Goal: Information Seeking & Learning: Learn about a topic

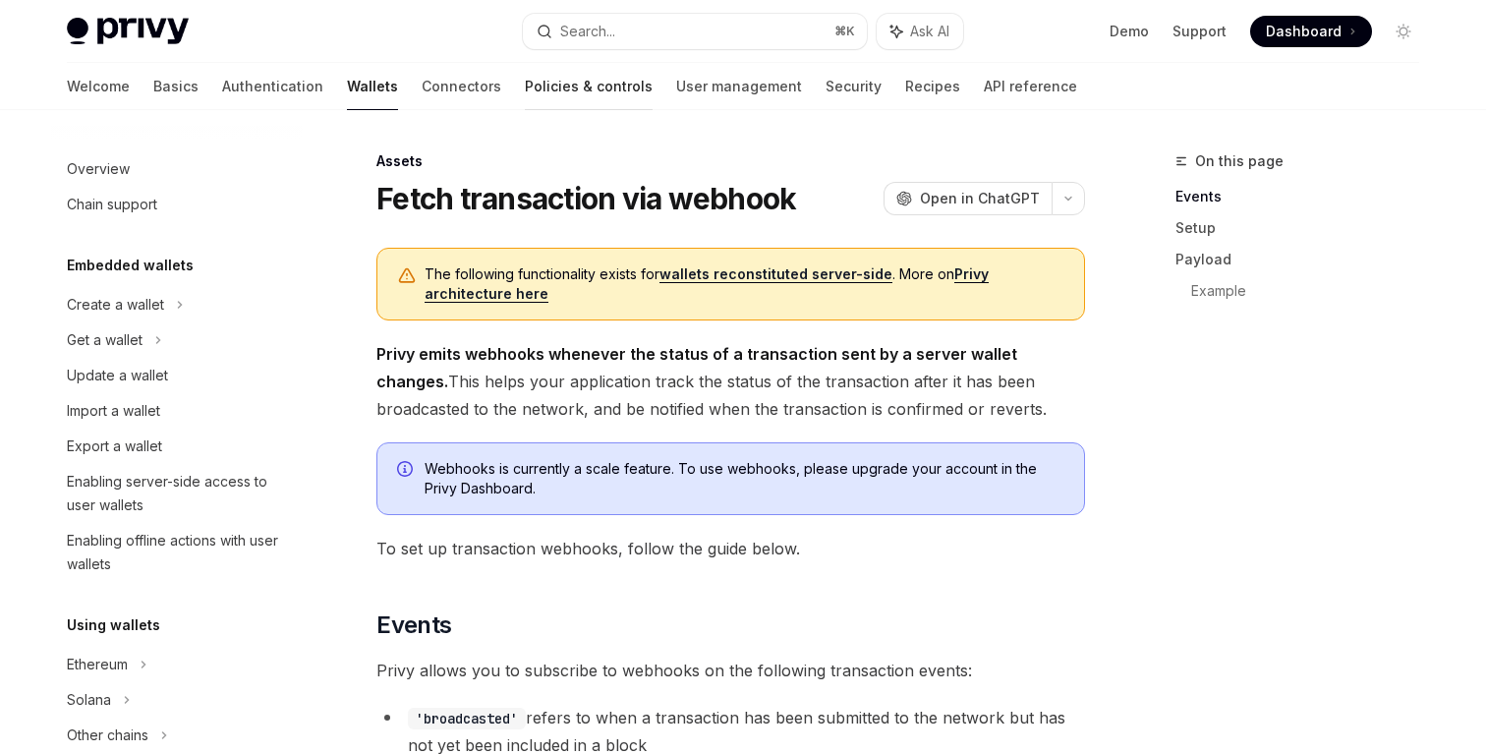
scroll to position [799, 0]
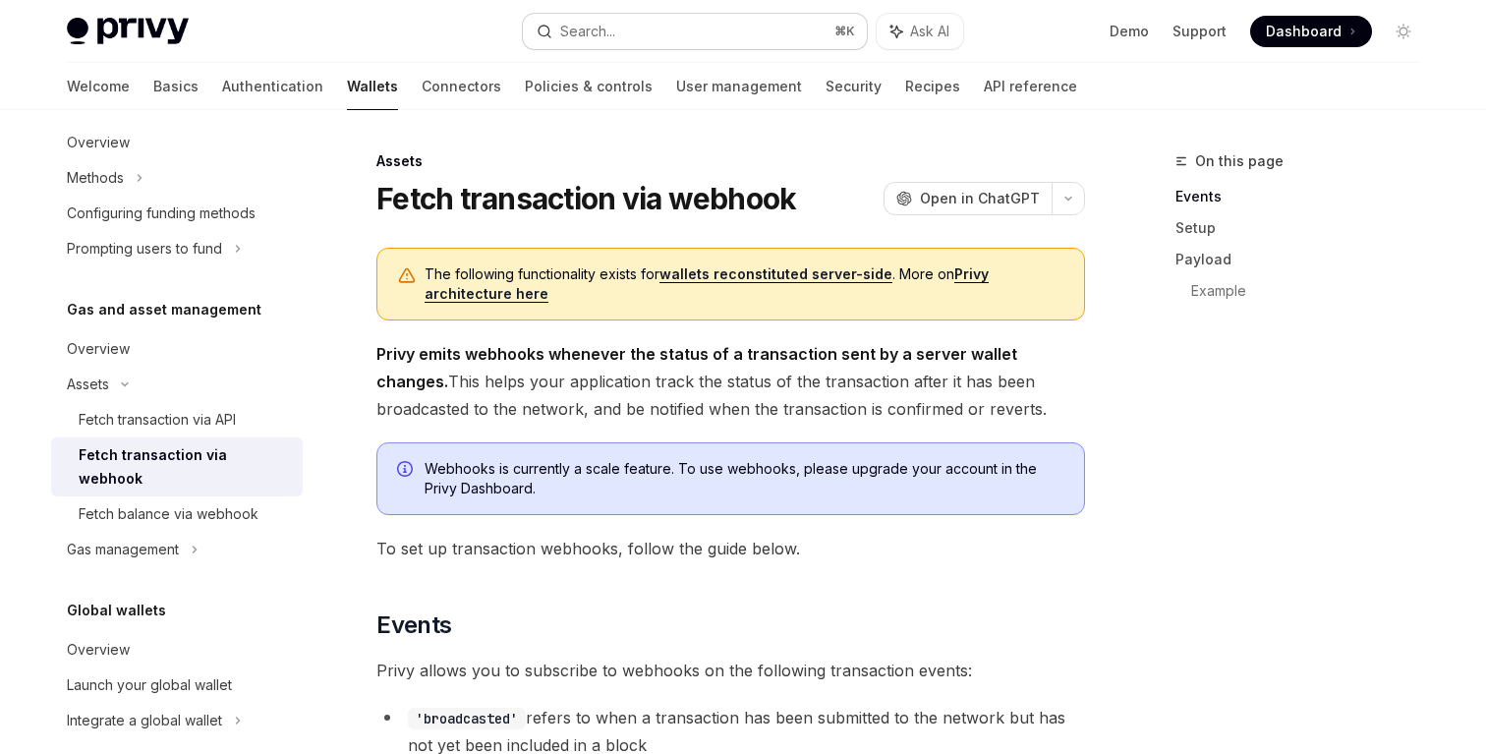
click at [591, 14] on button "Search... ⌘ K" at bounding box center [695, 31] width 344 height 35
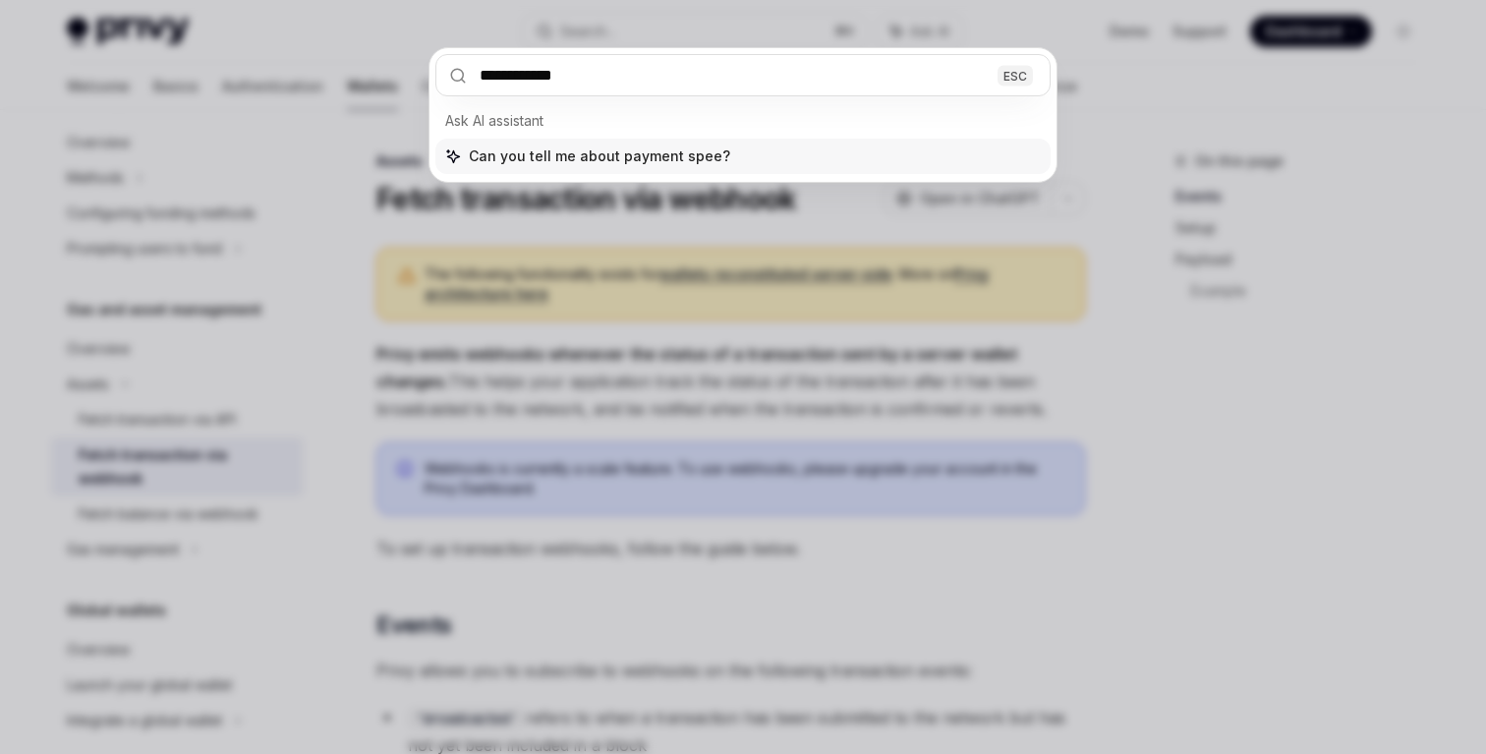
type input "**********"
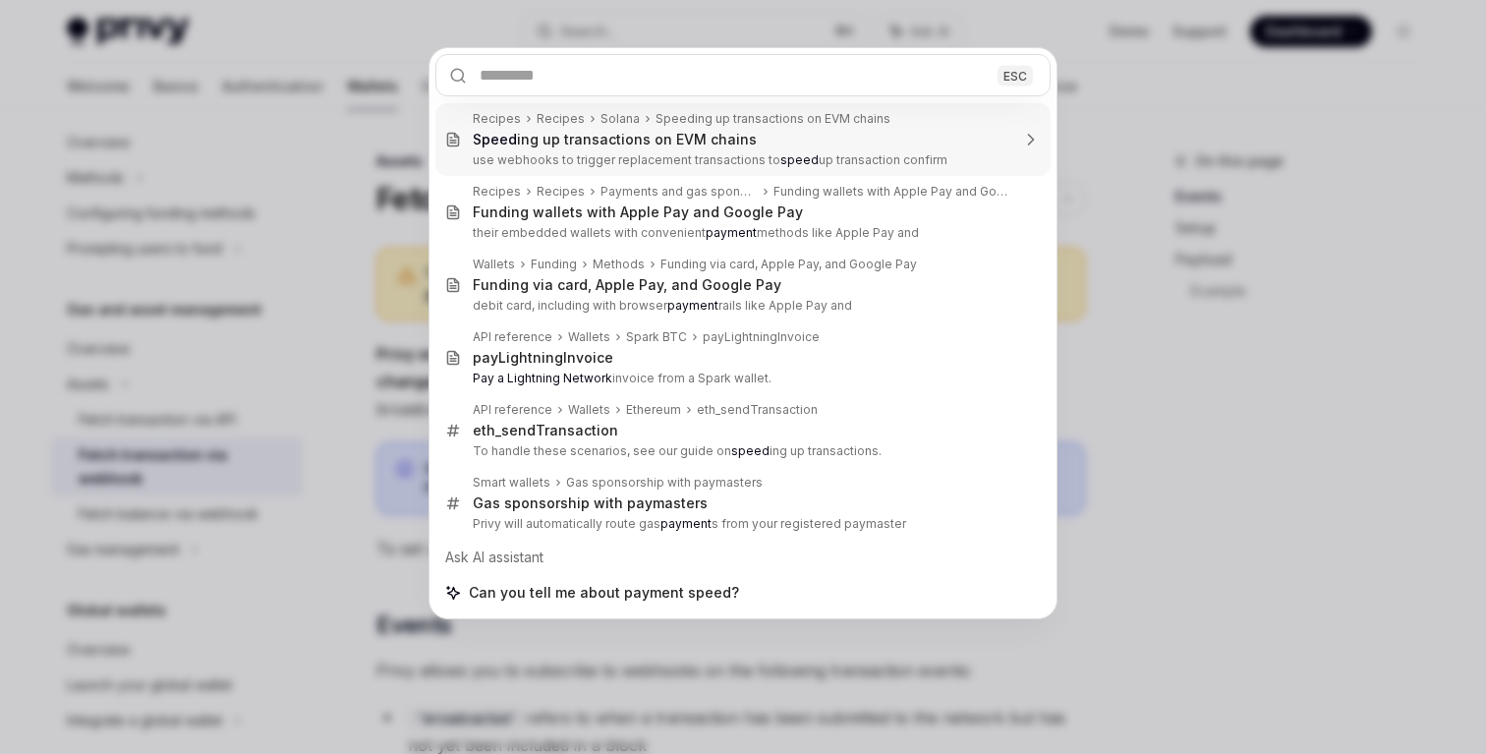
type textarea "*"
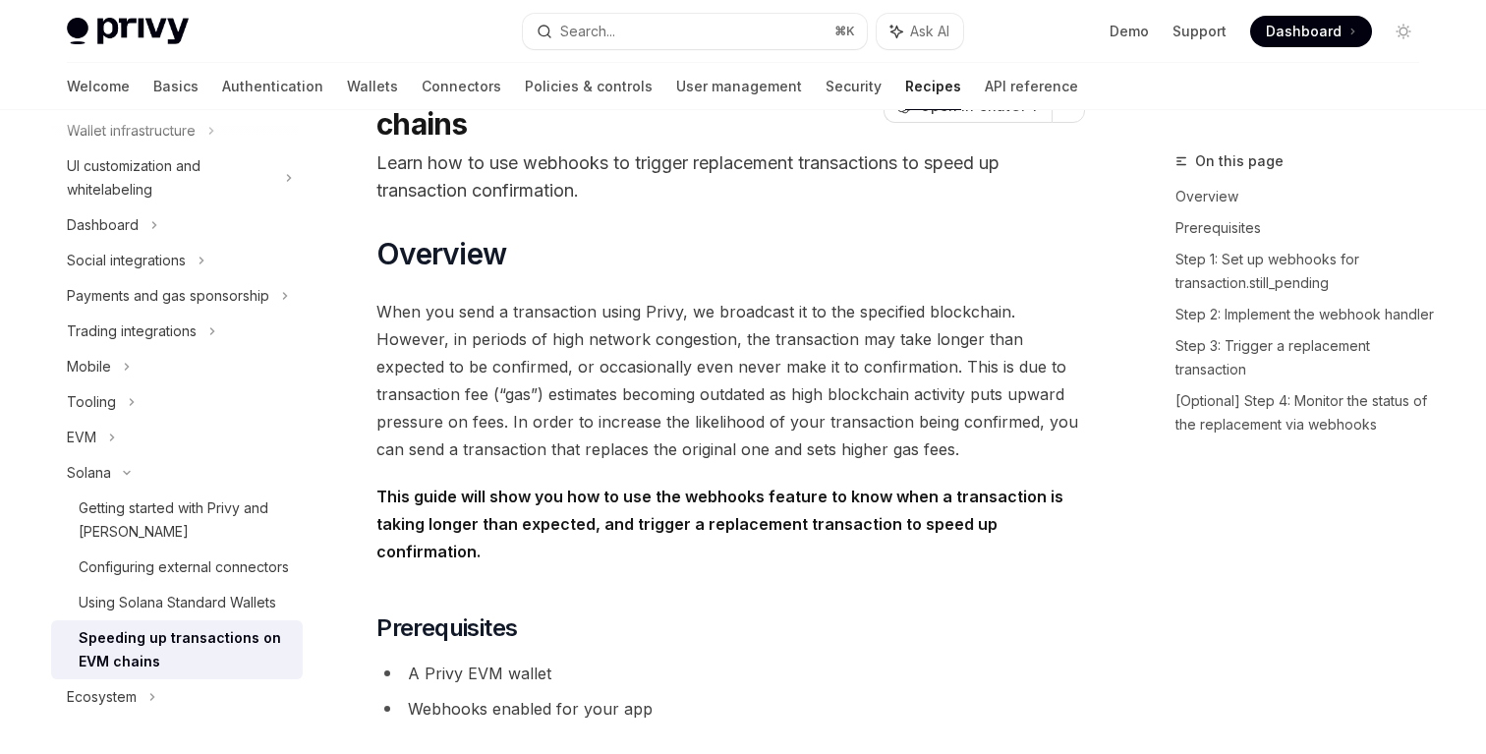
scroll to position [164, 0]
click at [655, 23] on button "Search... ⌘ K" at bounding box center [695, 31] width 344 height 35
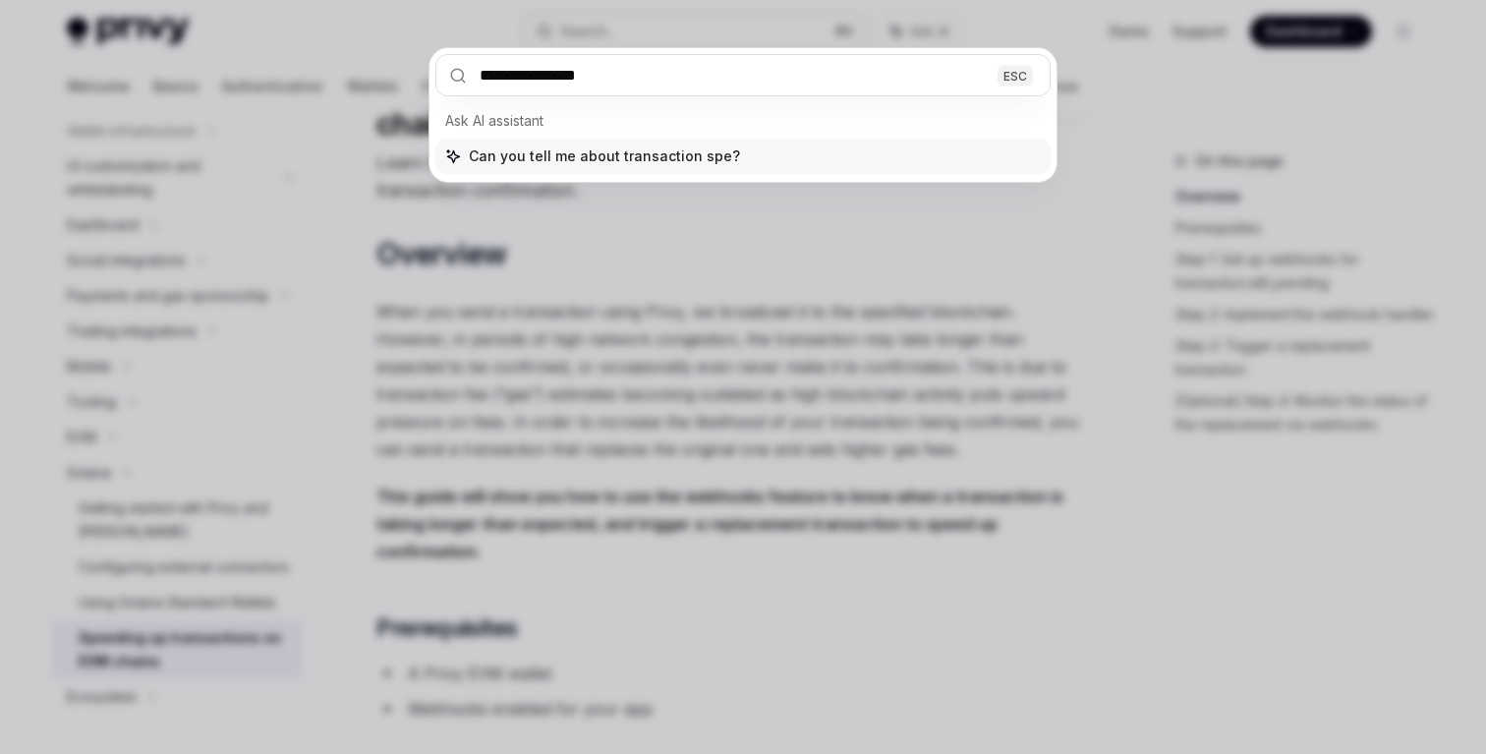
type input "**********"
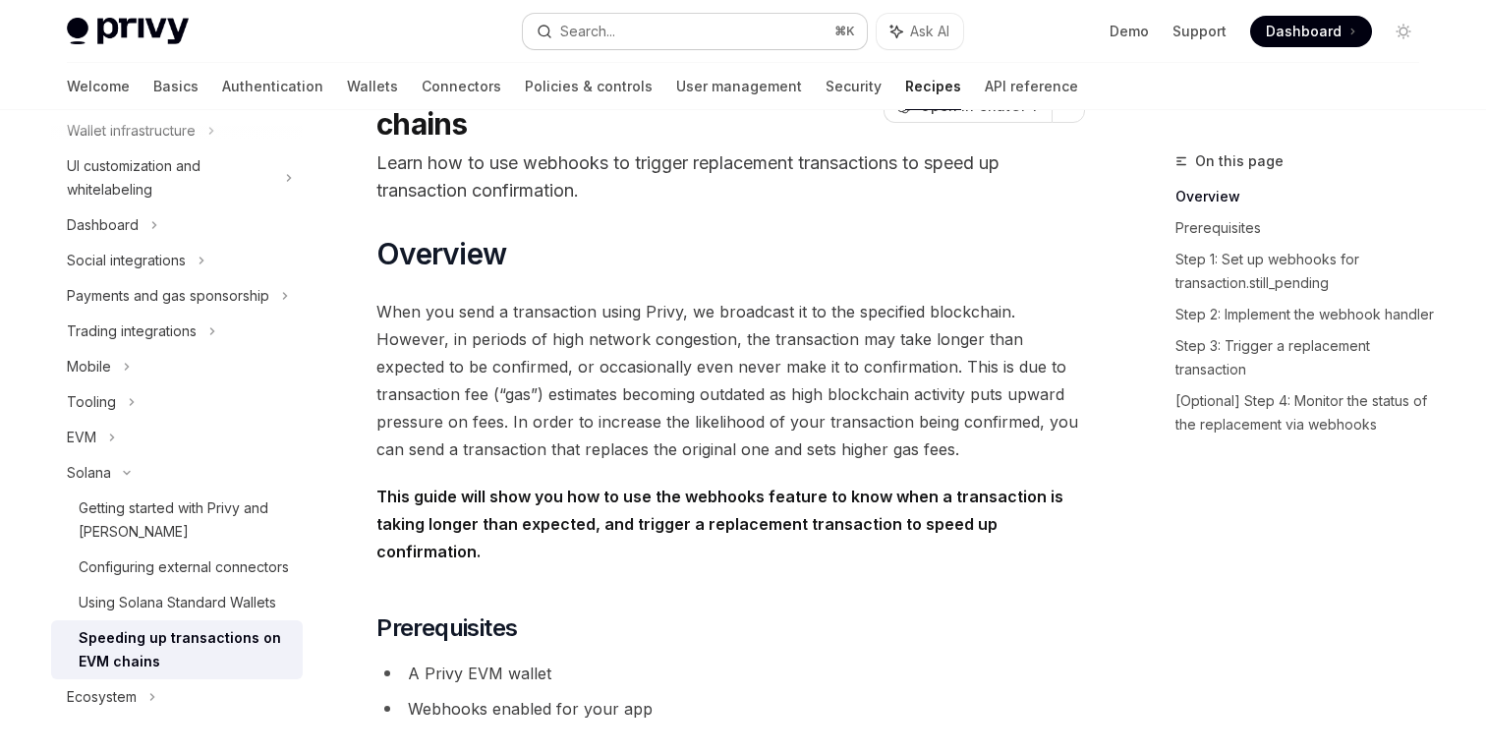
click at [626, 36] on button "Search... ⌘ K" at bounding box center [695, 31] width 344 height 35
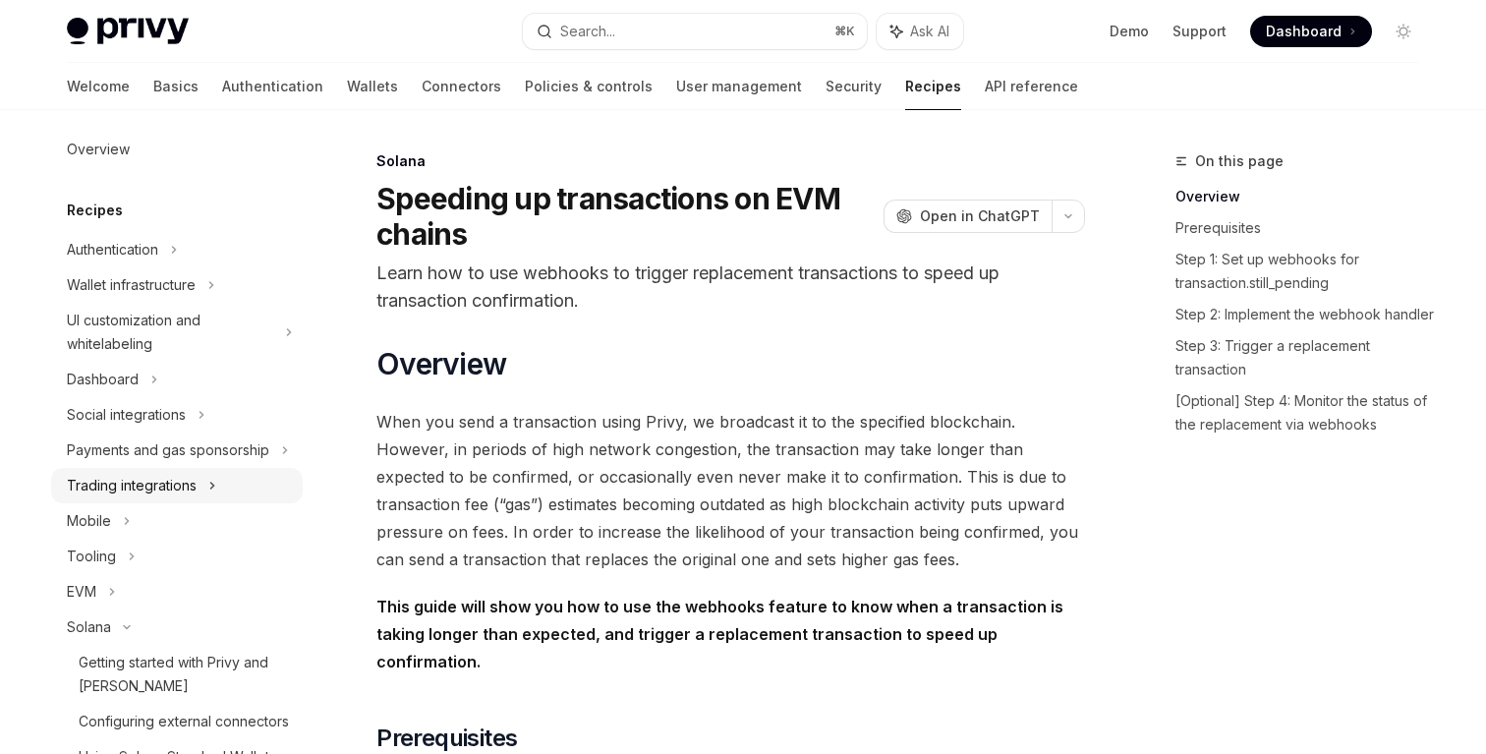
scroll to position [0, 0]
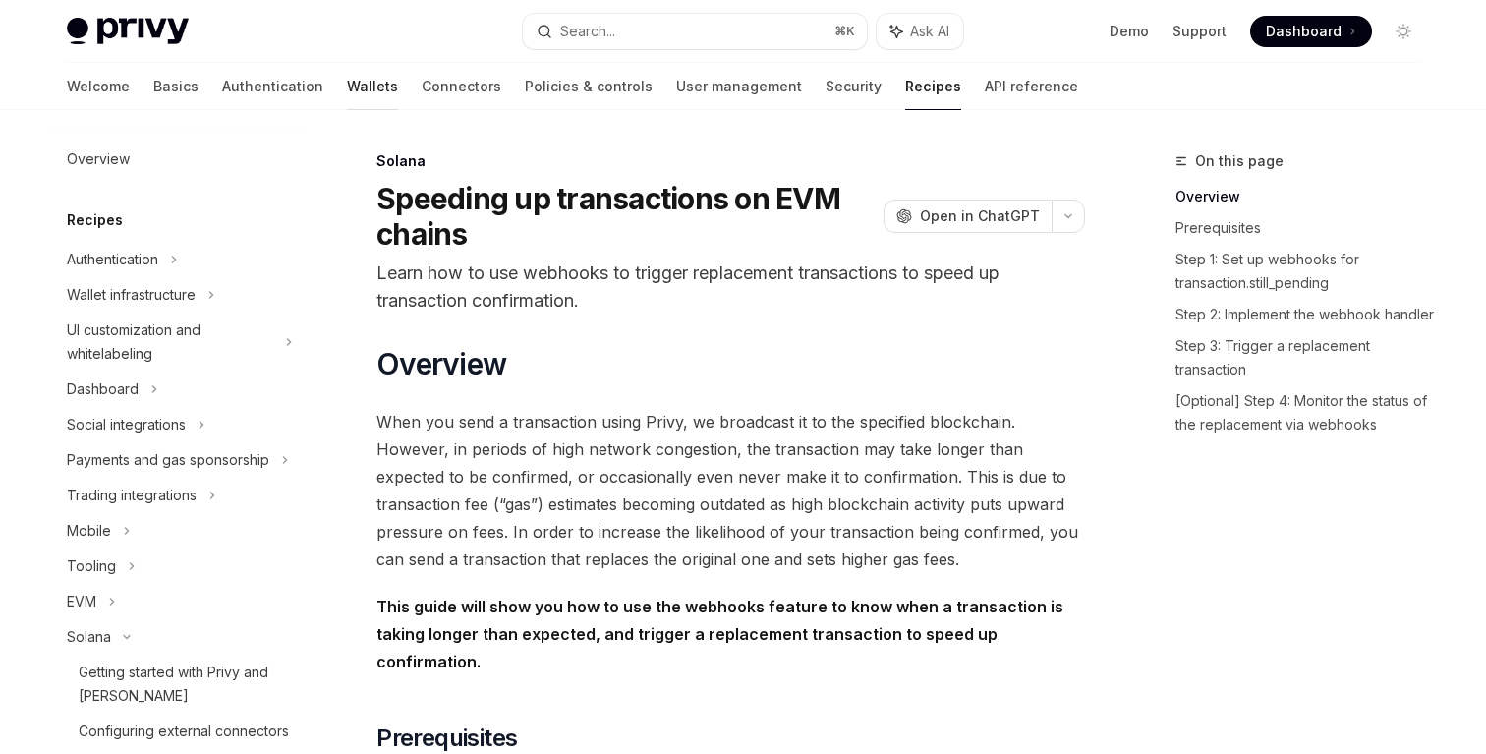
click at [347, 85] on link "Wallets" at bounding box center [372, 86] width 51 height 47
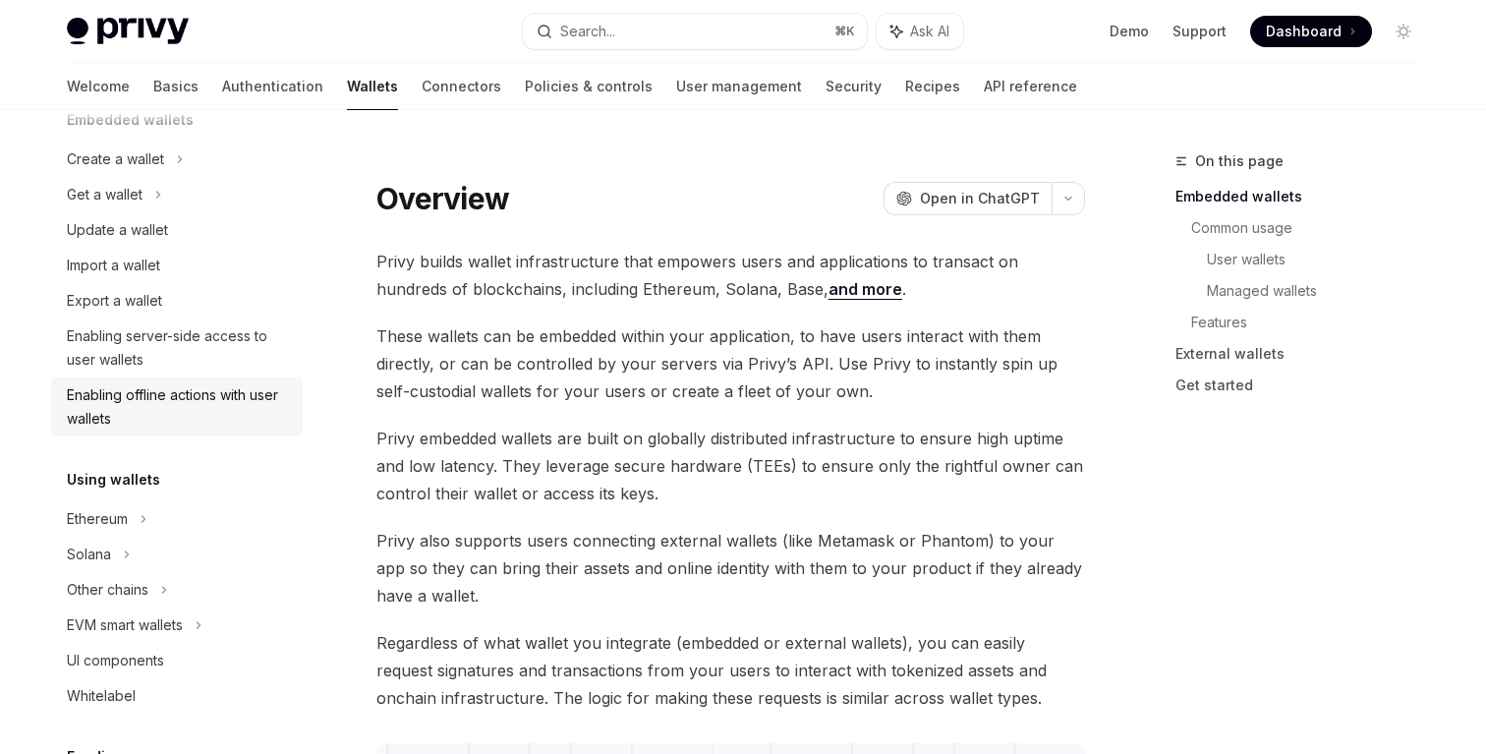
scroll to position [165, 0]
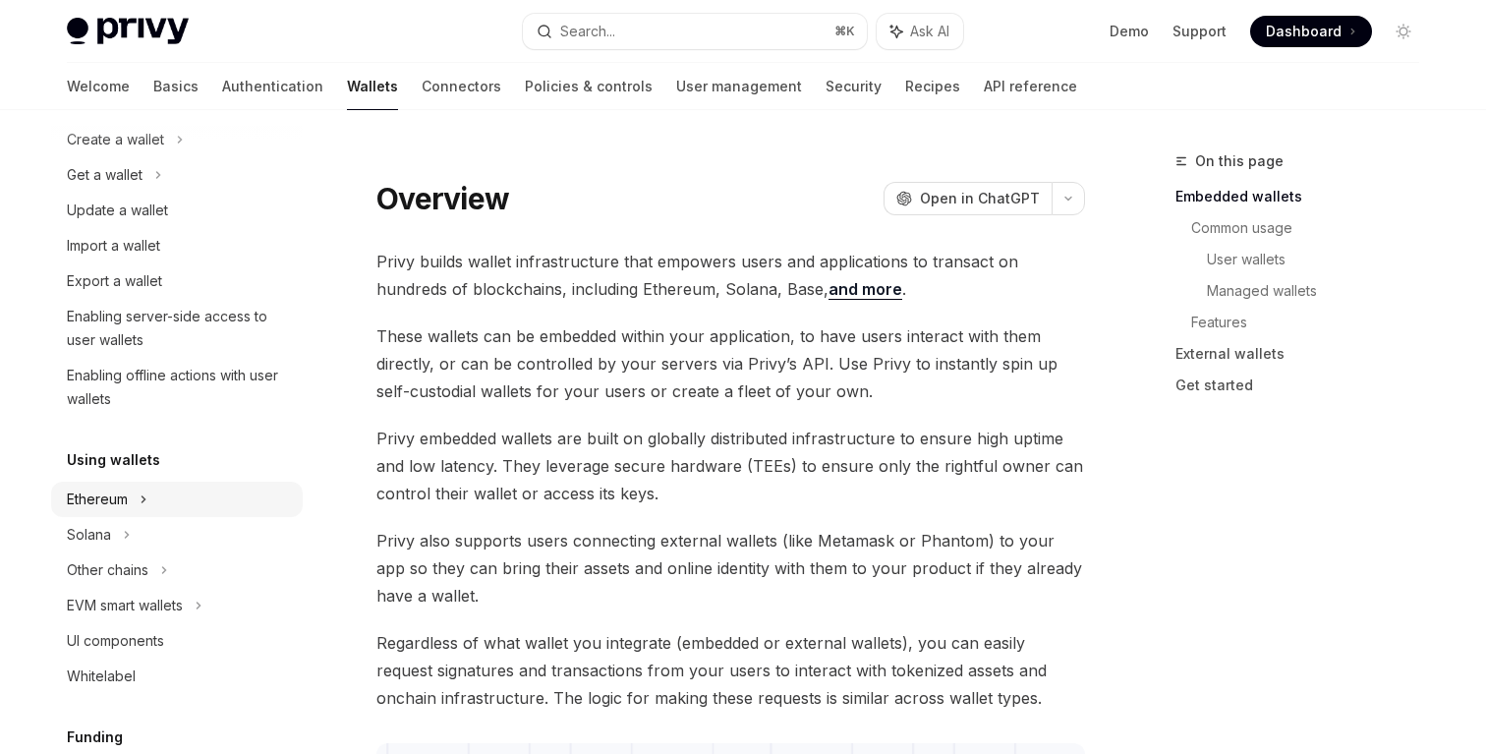
click at [122, 151] on div "Ethereum" at bounding box center [115, 140] width 97 height 24
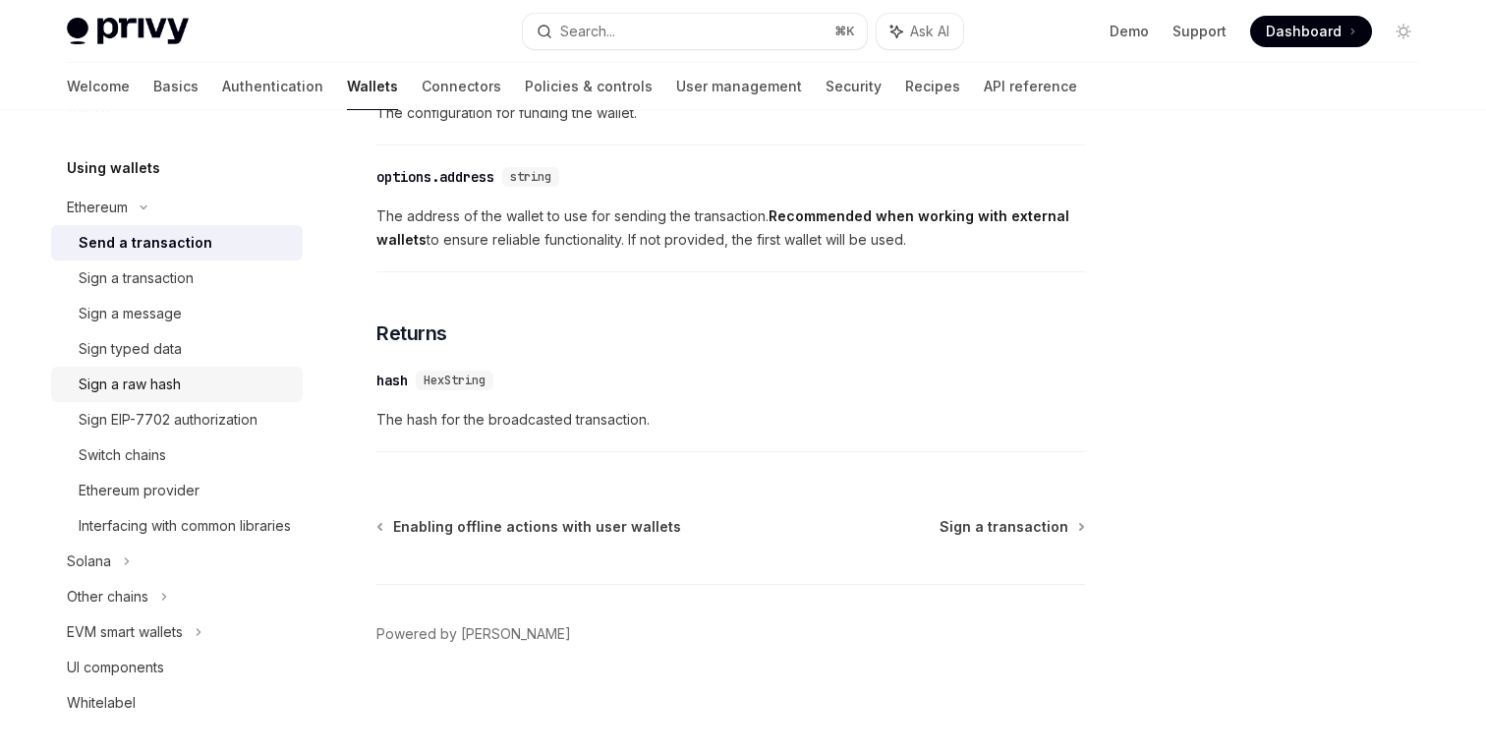
scroll to position [472, 0]
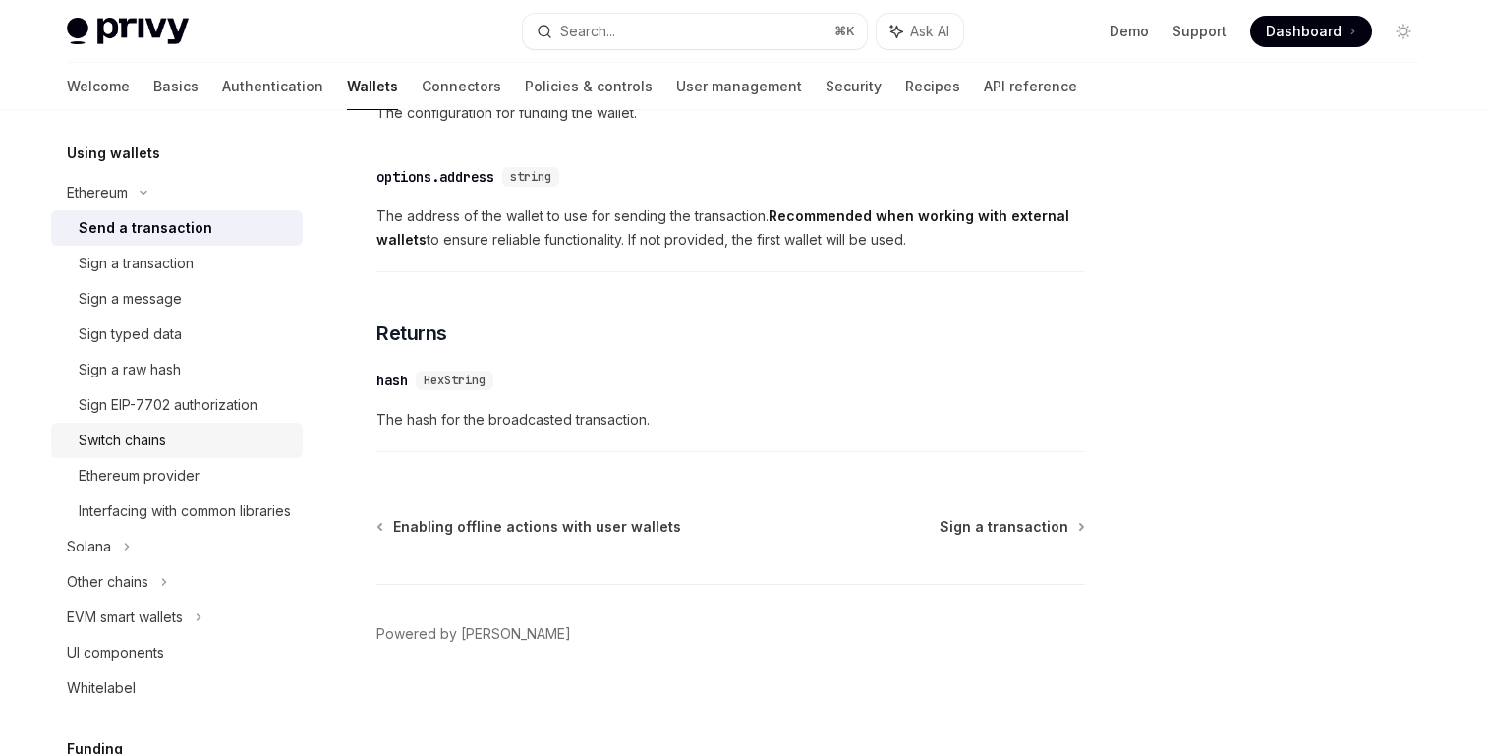
click at [108, 452] on link "Switch chains" at bounding box center [177, 440] width 252 height 35
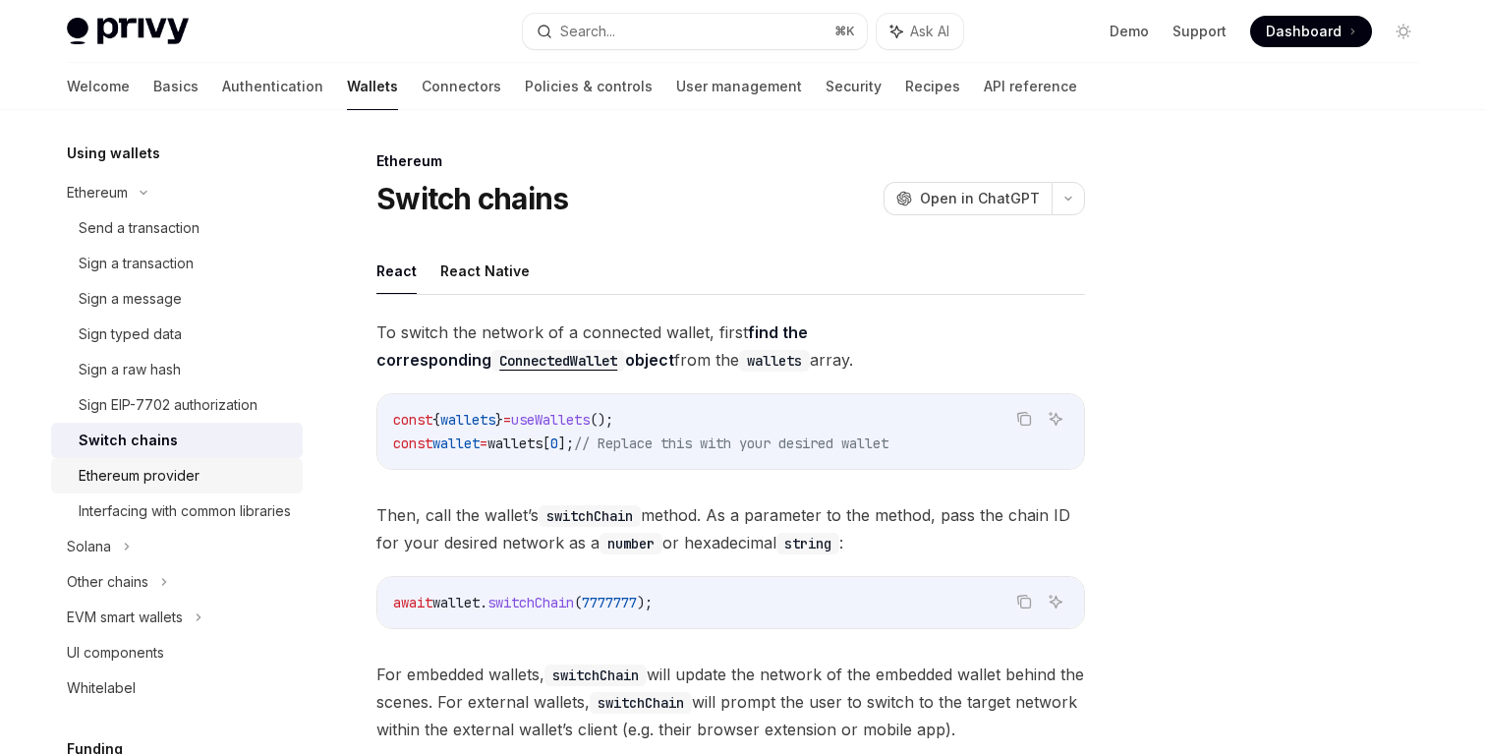
click at [184, 485] on div "Ethereum provider" at bounding box center [139, 476] width 121 height 24
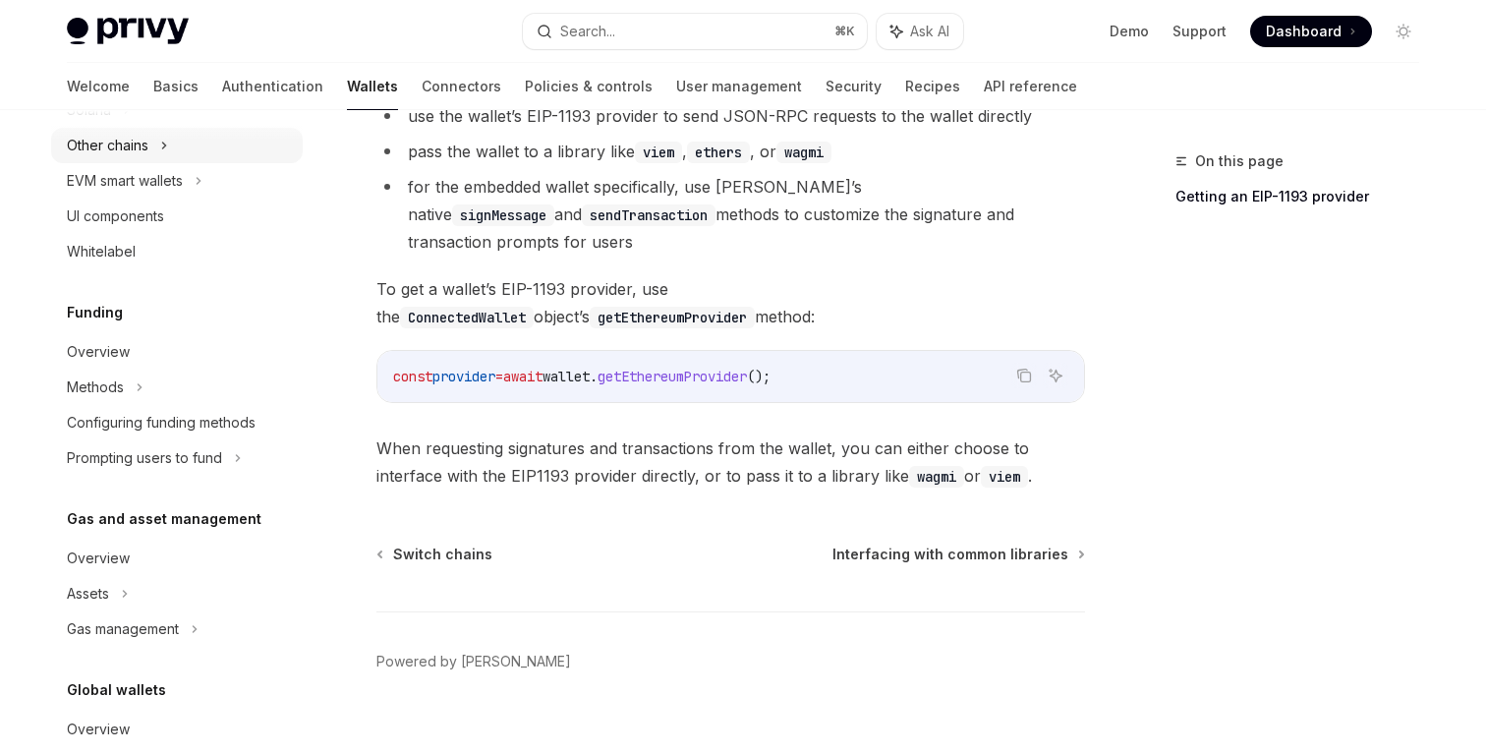
scroll to position [923, 0]
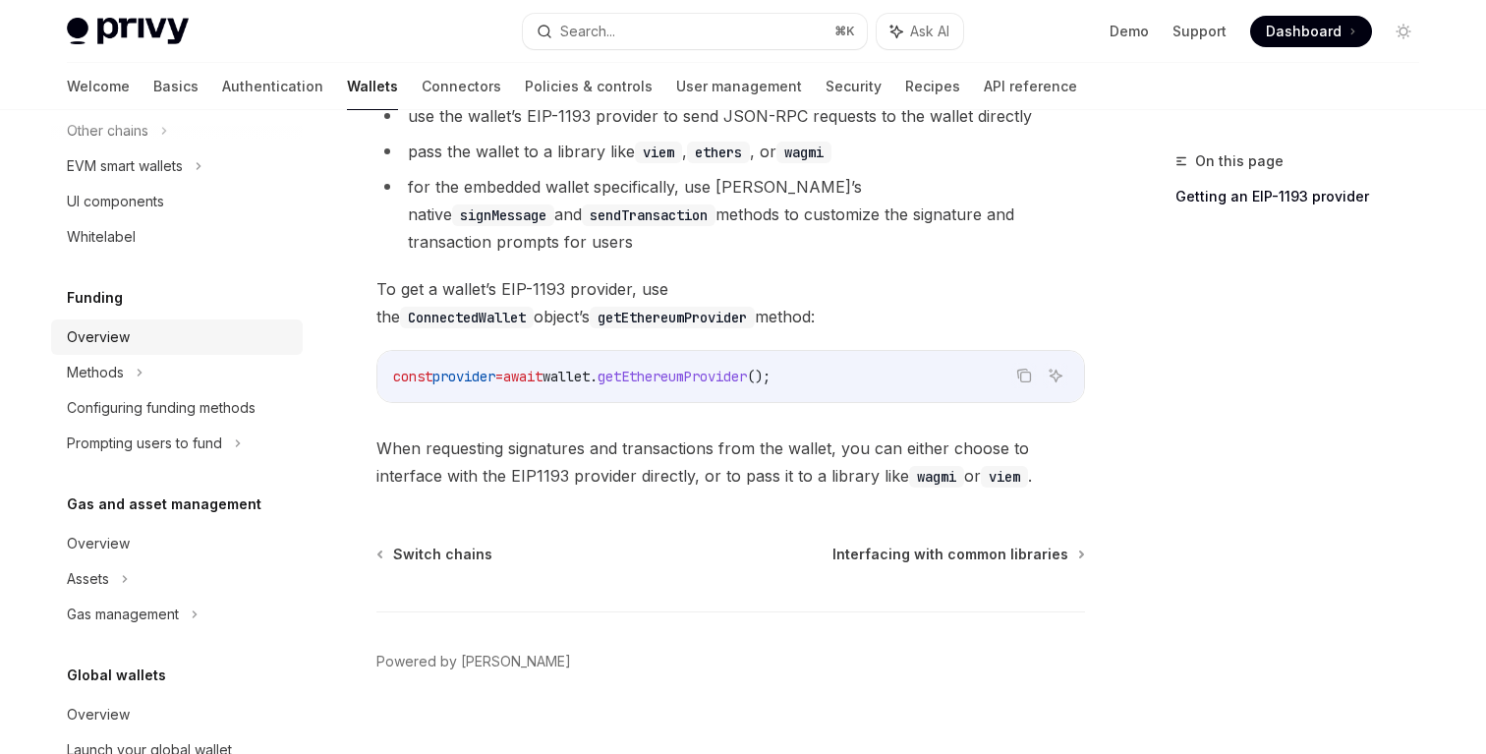
click at [93, 349] on div "Overview" at bounding box center [98, 337] width 63 height 24
type textarea "*"
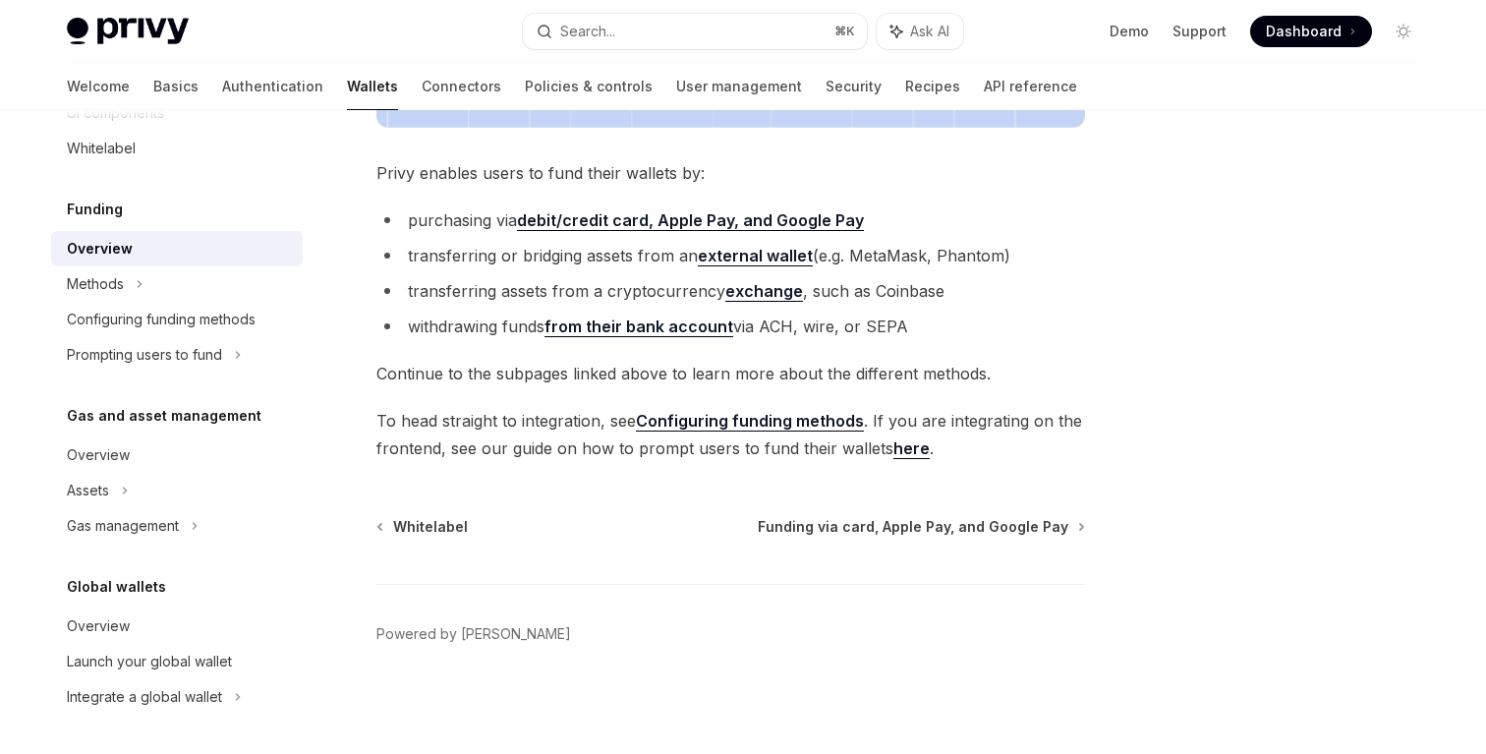
scroll to position [1034, 0]
